Goal: Information Seeking & Learning: Find specific fact

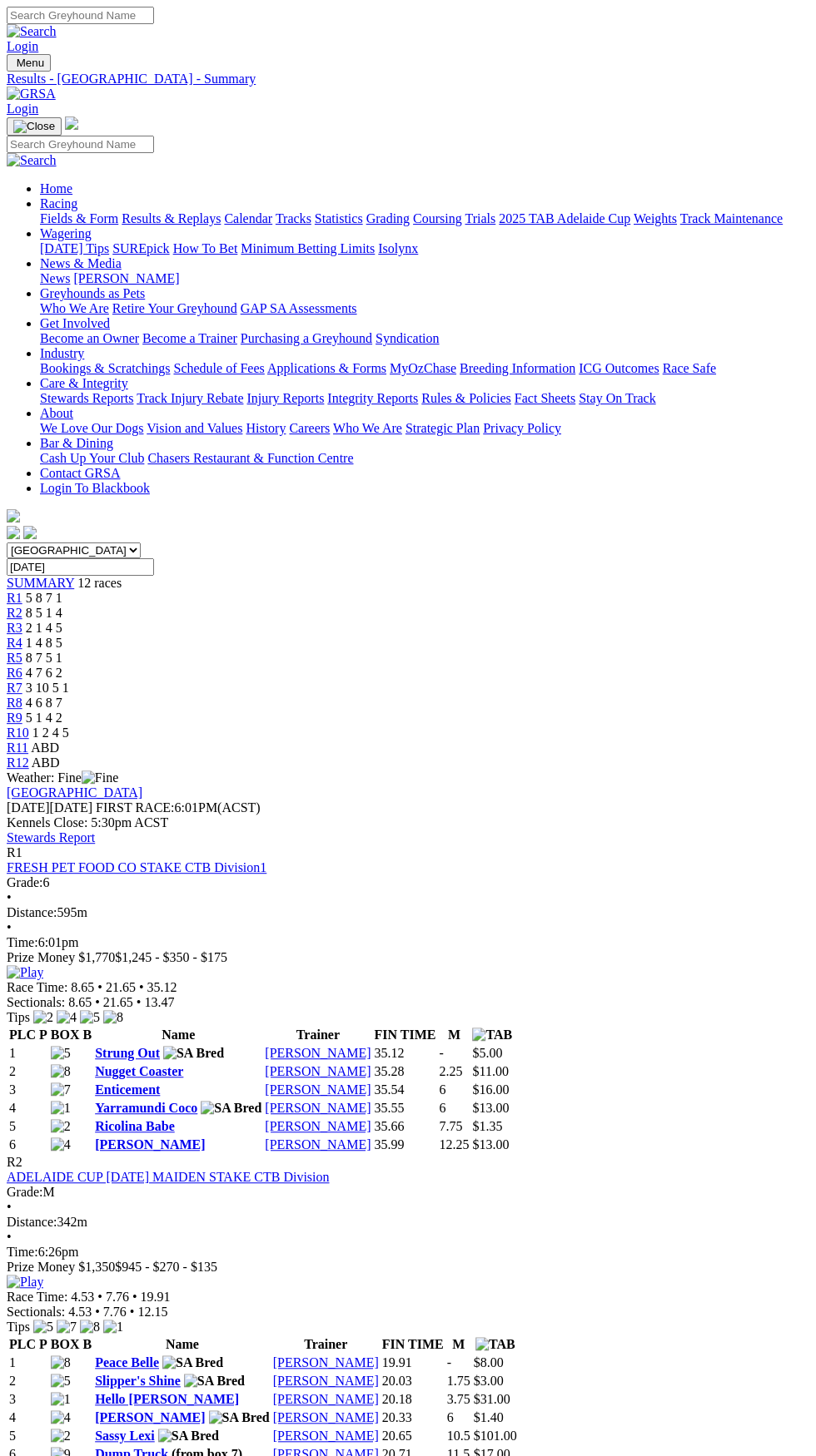
click at [154, 559] on input "Monday, 2 Oct 2023" at bounding box center [80, 567] width 147 height 17
type input "[DATE]"
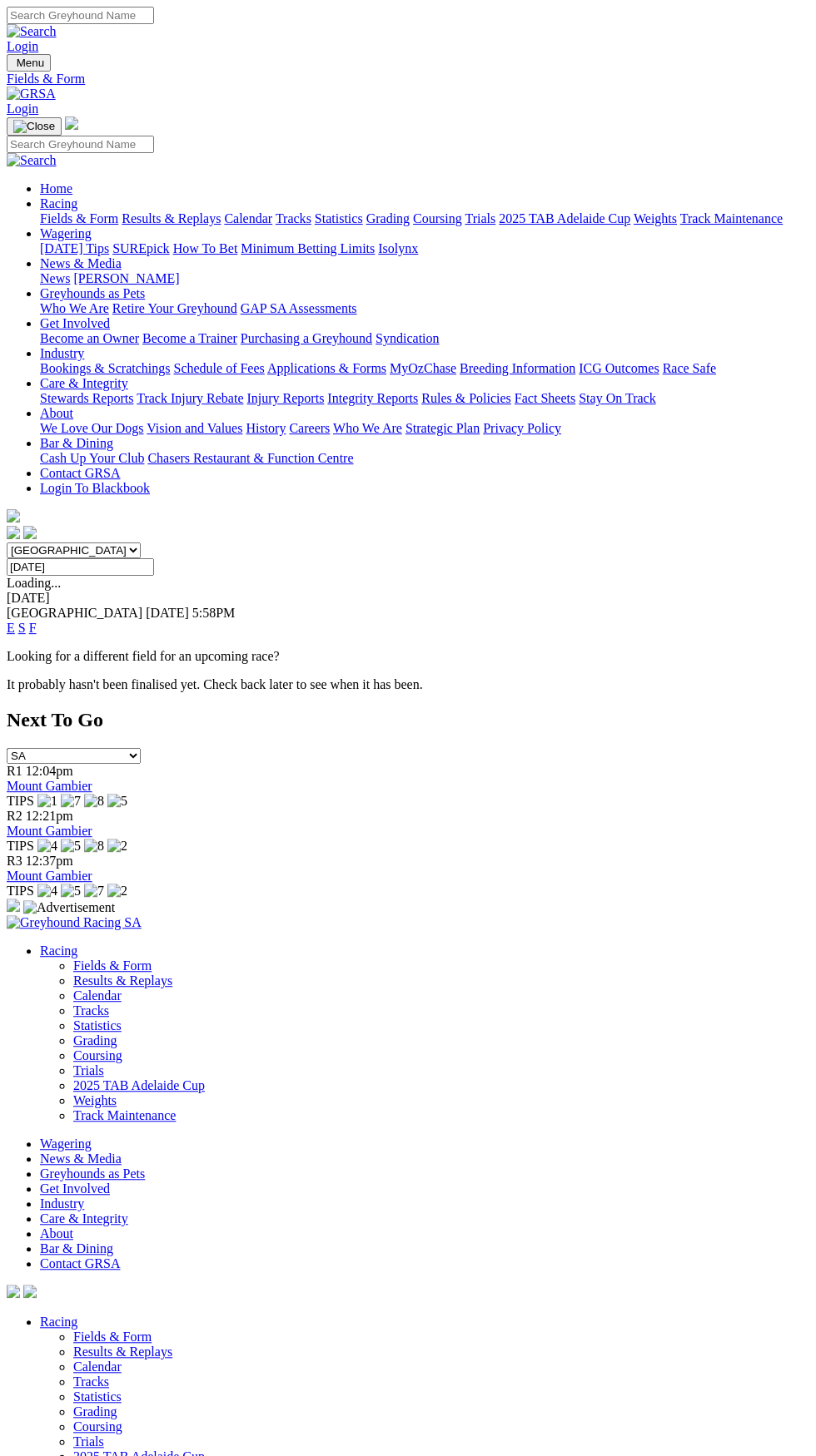
click at [15, 620] on link "E" at bounding box center [11, 627] width 9 height 14
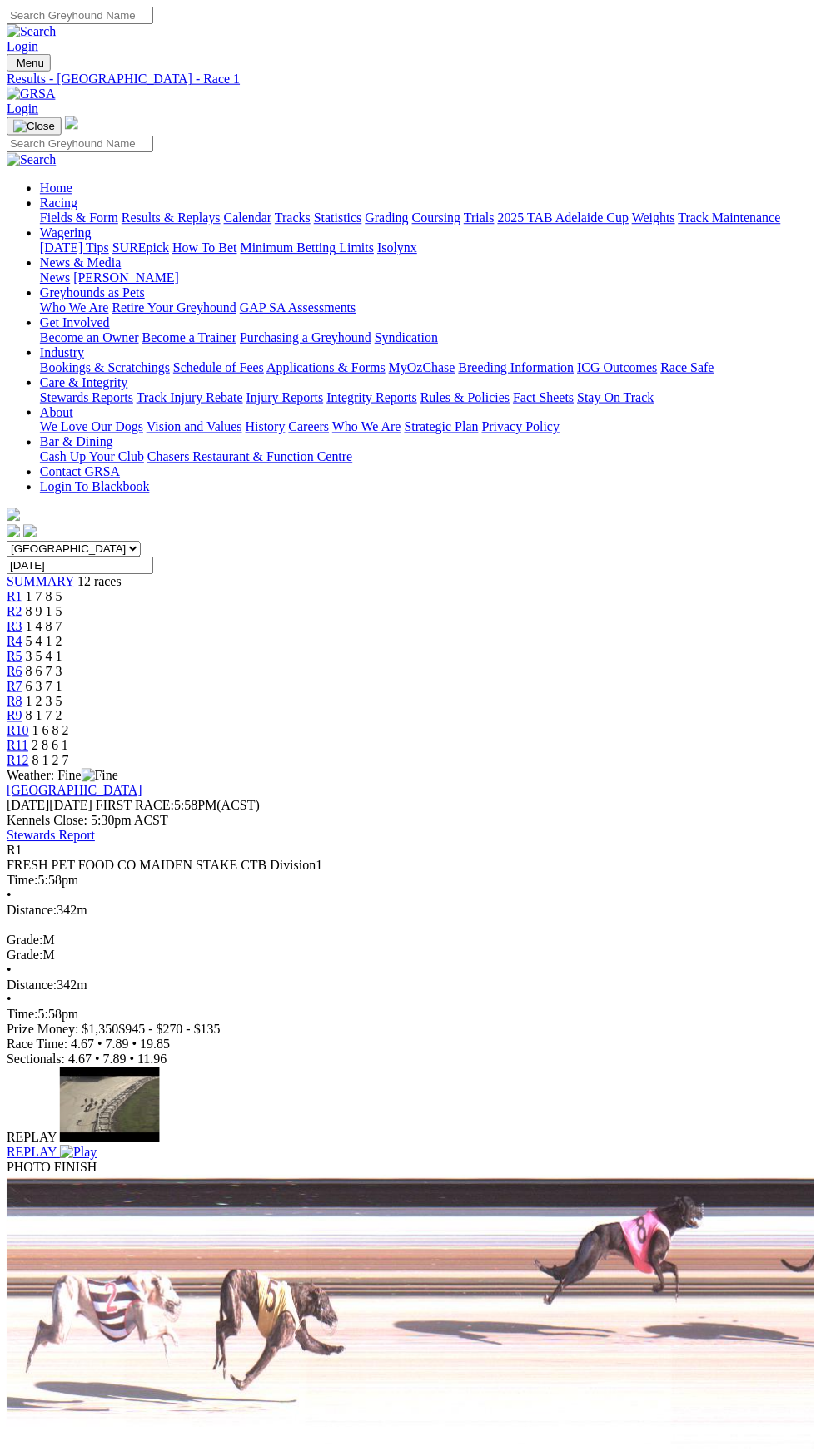
click at [23, 636] on span "R4" at bounding box center [15, 643] width 16 height 14
